Goal: Transaction & Acquisition: Download file/media

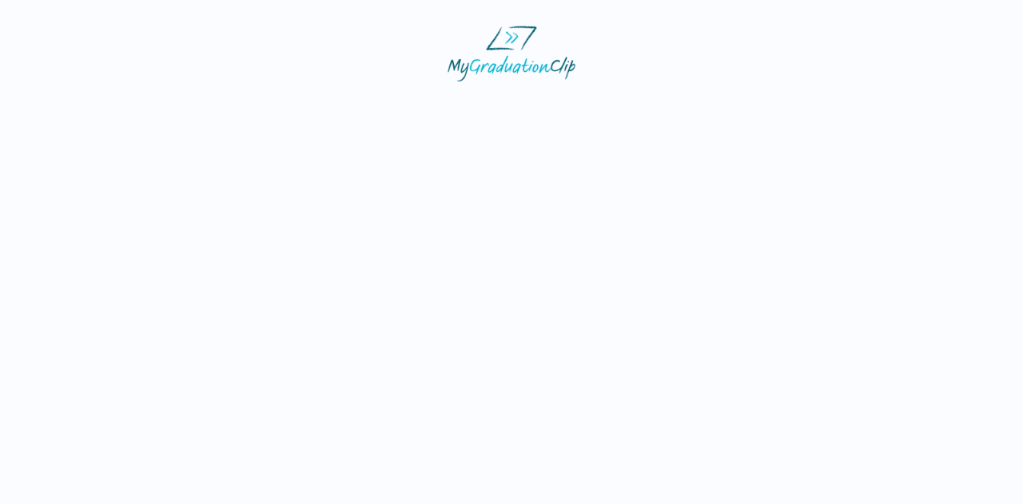
select select "**********"
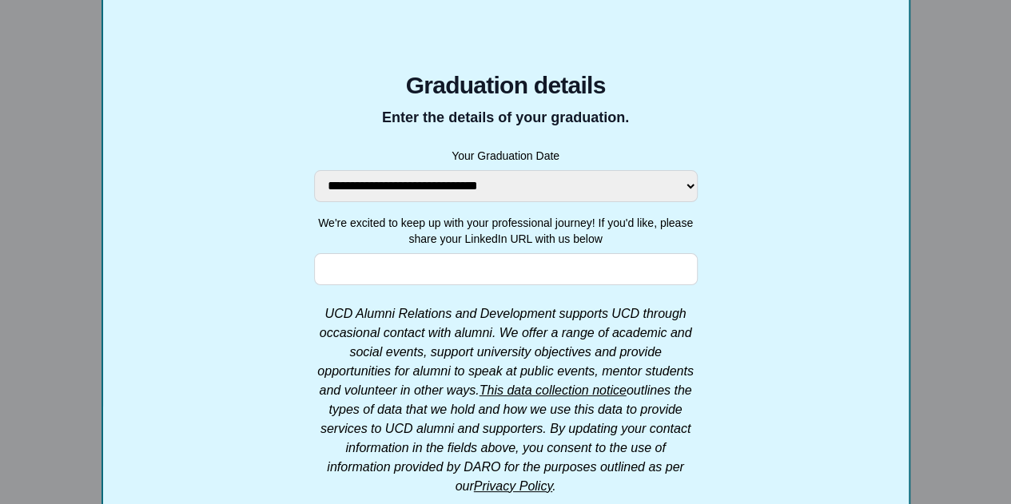
scroll to position [163, 0]
click at [463, 262] on input "We're excited to keep up with your professional journey! If you'd like, please …" at bounding box center [506, 268] width 384 height 32
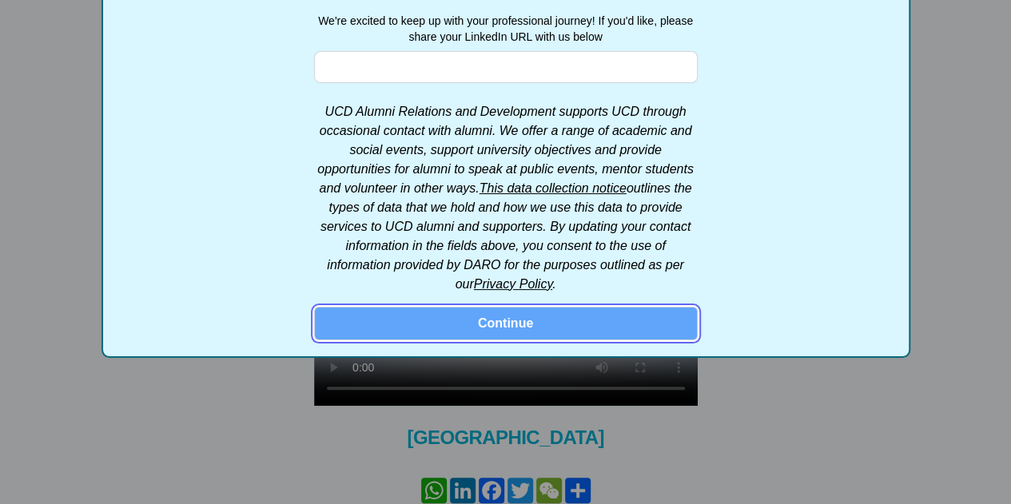
click at [516, 313] on button "Continue" at bounding box center [506, 324] width 384 height 34
click at [449, 324] on button "Continue" at bounding box center [506, 324] width 384 height 34
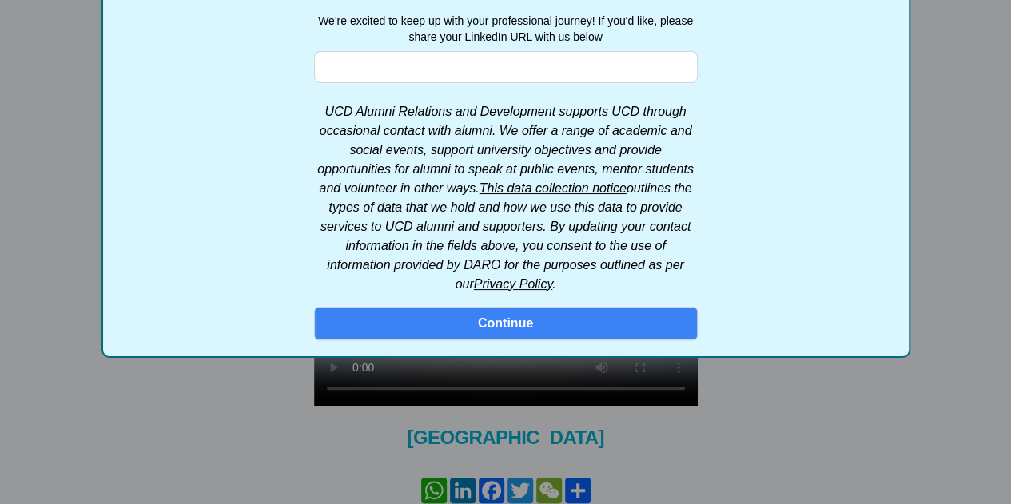
click at [475, 378] on div "**********" at bounding box center [505, 252] width 1011 height 504
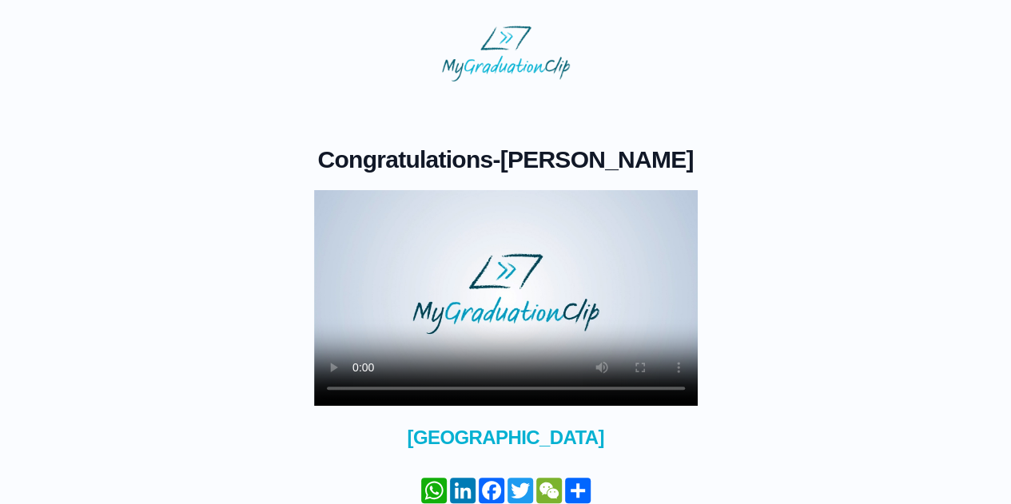
click at [624, 290] on video at bounding box center [506, 298] width 384 height 216
click at [626, 290] on video at bounding box center [506, 298] width 384 height 216
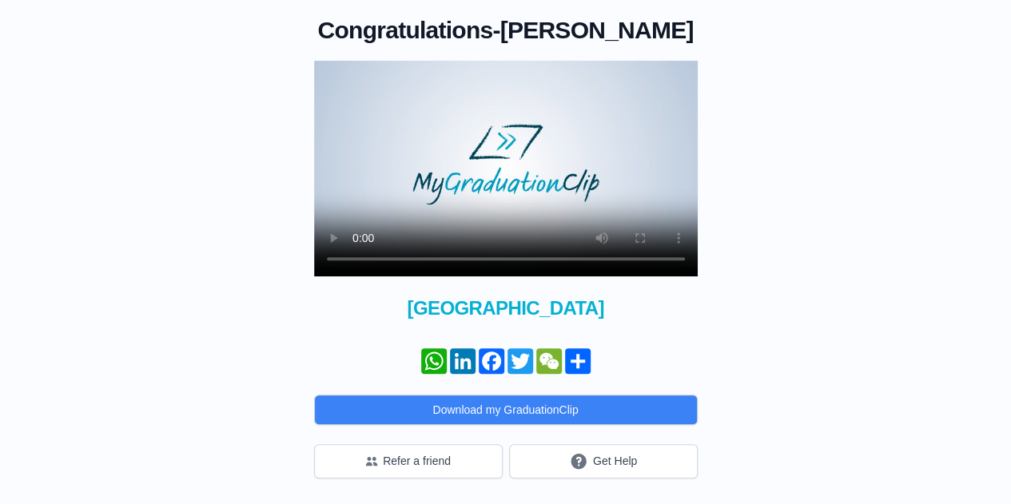
scroll to position [81, 0]
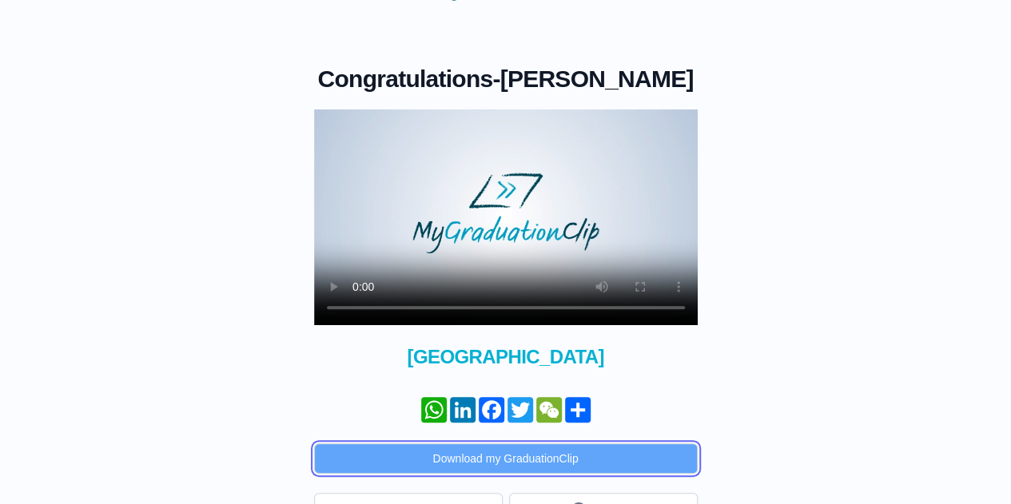
click at [625, 474] on button "Download my GraduationClip" at bounding box center [506, 458] width 384 height 30
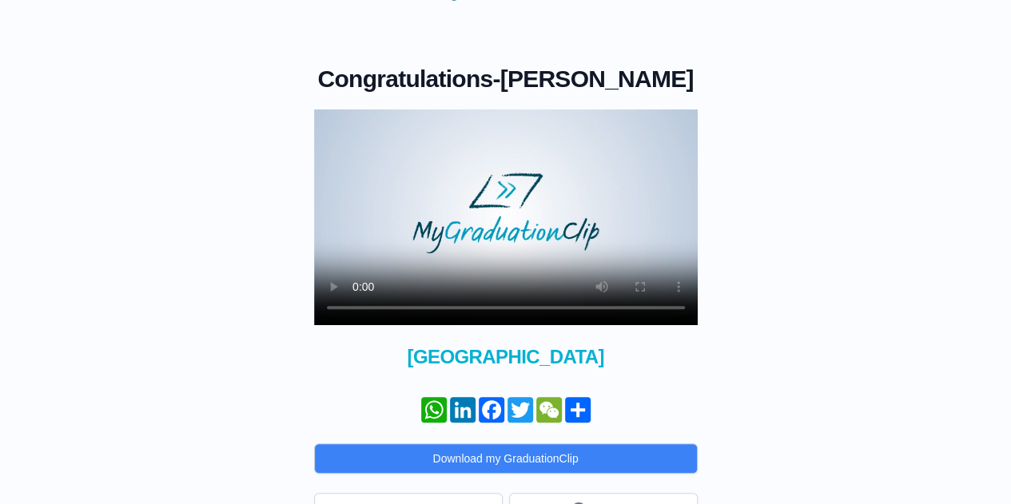
click at [734, 102] on div "Congratulations - [PERSON_NAME] × Share your GraduationClip now! WhatsApp Linke…" at bounding box center [506, 264] width 960 height 527
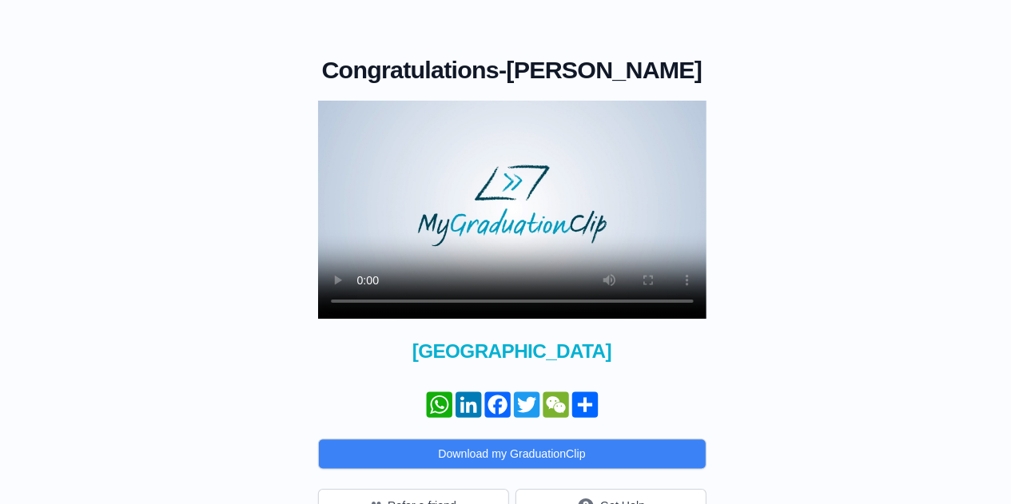
scroll to position [89, 0]
